Goal: Obtain resource: Download file/media

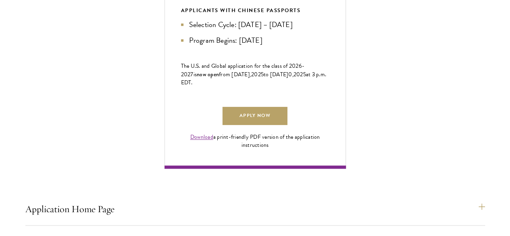
scroll to position [507, 0]
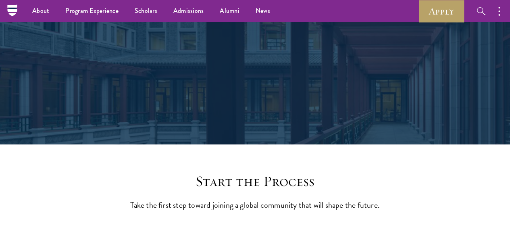
scroll to position [0, 0]
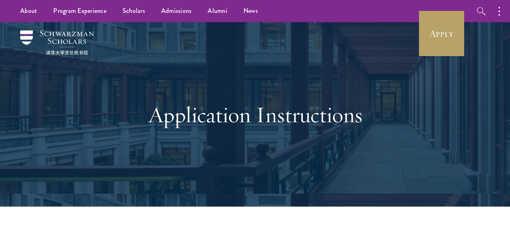
click at [325, 98] on div "Application Instructions" at bounding box center [255, 114] width 278 height 125
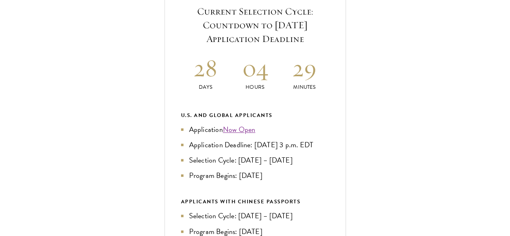
scroll to position [317, 0]
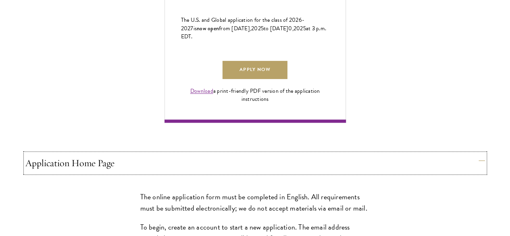
scroll to position [553, 0]
click at [213, 95] on link "Download" at bounding box center [201, 90] width 23 height 8
